Goal: Information Seeking & Learning: Understand process/instructions

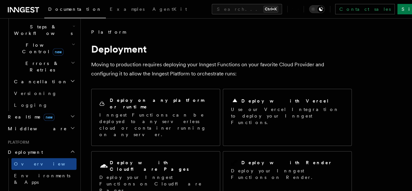
scroll to position [219, 0]
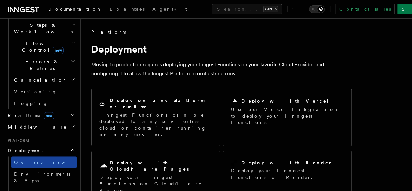
click at [65, 156] on link "Overview" at bounding box center [43, 162] width 65 height 12
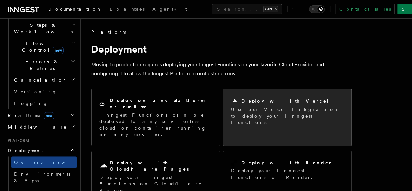
click at [247, 106] on p "Use our Vercel Integration to deploy your Inngest Functions." at bounding box center [287, 116] width 113 height 20
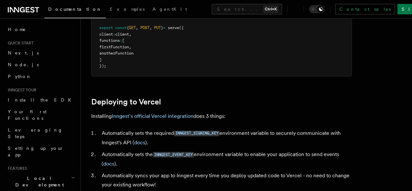
scroll to position [233, 0]
click at [182, 119] on link "Inngest's official Vercel integration" at bounding box center [153, 115] width 82 height 6
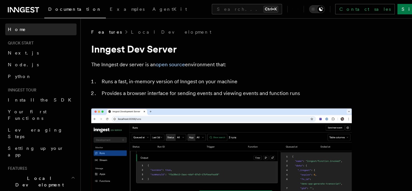
click at [12, 25] on link "Home" at bounding box center [40, 29] width 71 height 12
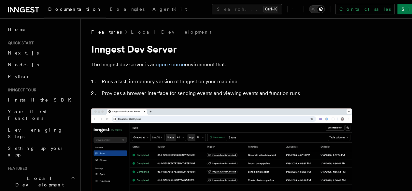
click at [25, 41] on span "Quick start" at bounding box center [19, 42] width 28 height 5
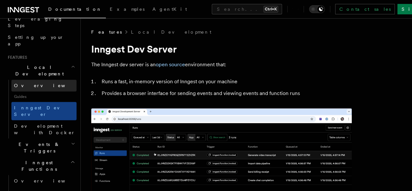
click at [23, 80] on link "Overview" at bounding box center [43, 86] width 65 height 12
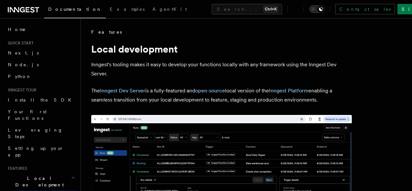
click at [76, 2] on link "Documentation" at bounding box center [75, 10] width 62 height 16
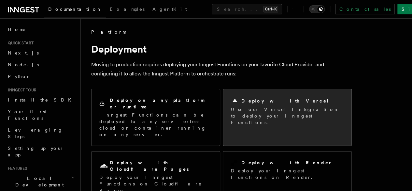
click at [263, 97] on div "Deploy with Vercel" at bounding box center [287, 101] width 113 height 8
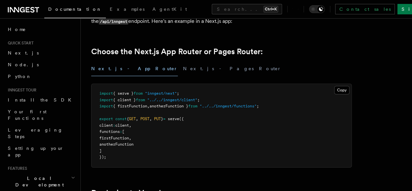
scroll to position [275, 0]
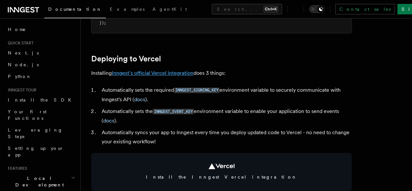
click at [139, 76] on link "Inngest's official Vercel integration" at bounding box center [153, 73] width 82 height 6
